Goal: Obtain resource: Download file/media

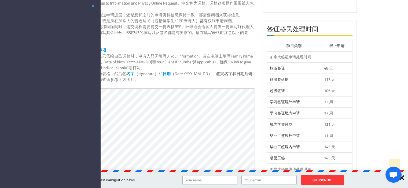
scroll to position [134, 0]
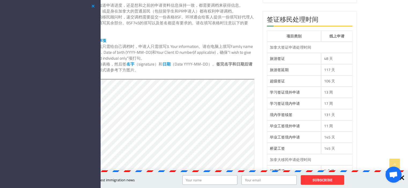
click at [94, 5] on button "button" at bounding box center [93, 6] width 6 height 7
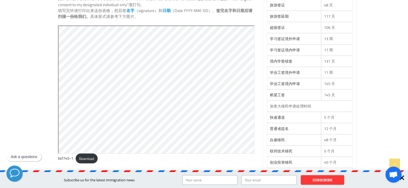
scroll to position [0, 0]
click at [71, 157] on link "bsf745-1" at bounding box center [65, 158] width 15 height 7
click at [90, 161] on link "Download" at bounding box center [87, 159] width 22 height 10
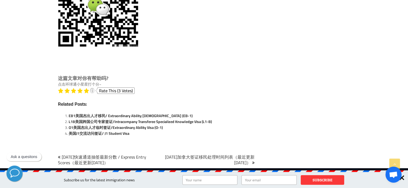
scroll to position [965, 0]
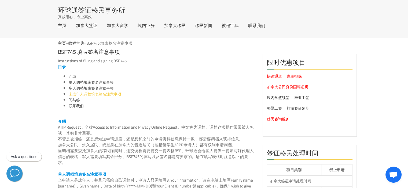
click at [114, 94] on link "未成年人调档填表签名注意事项" at bounding box center [95, 94] width 53 height 7
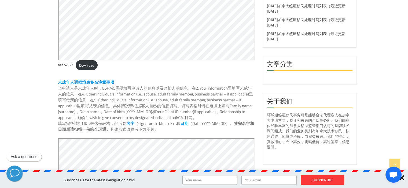
scroll to position [499, 0]
